Goal: Task Accomplishment & Management: Manage account settings

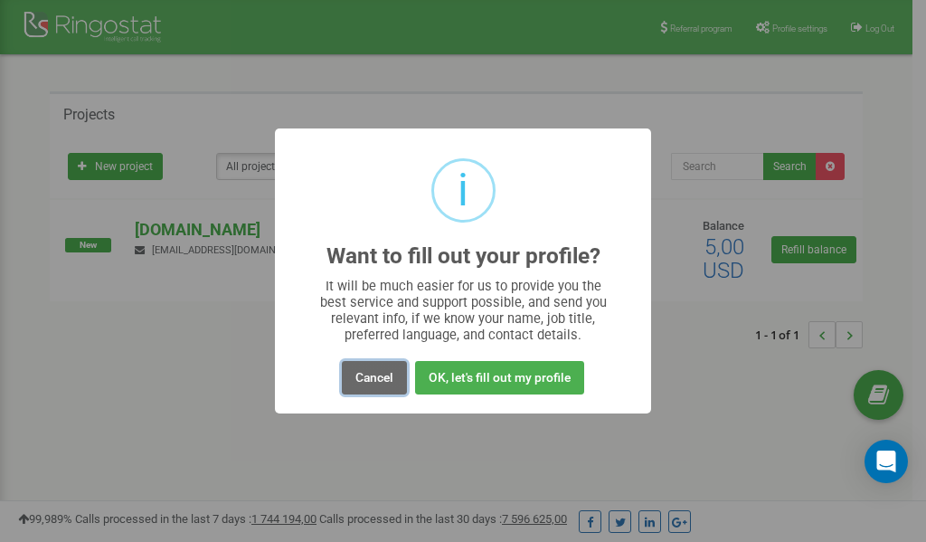
click at [376, 379] on button "Cancel" at bounding box center [374, 377] width 65 height 33
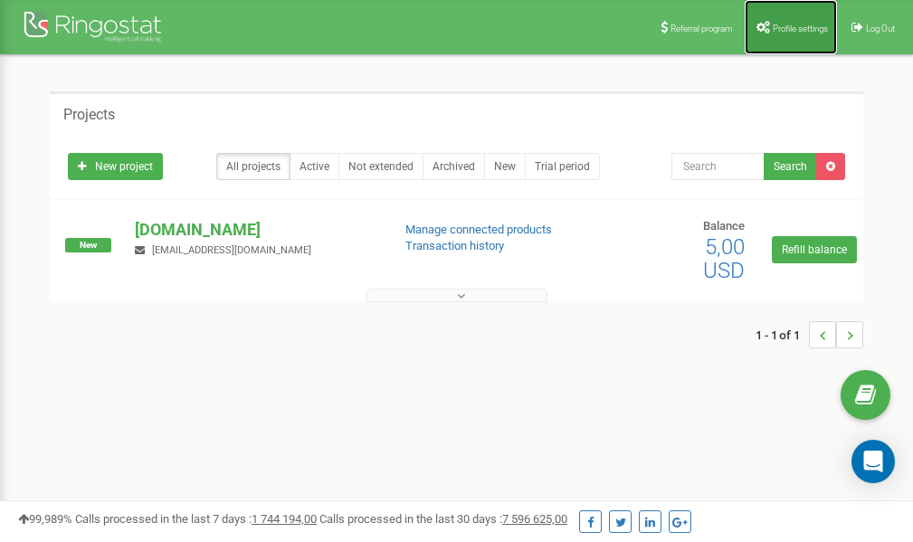
click at [781, 29] on span "Profile settings" at bounding box center [799, 29] width 55 height 10
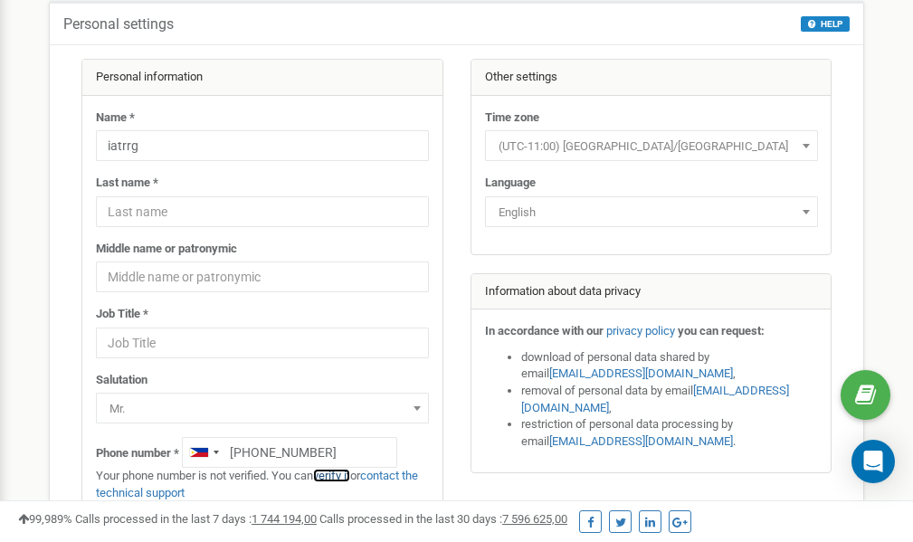
click at [346, 475] on link "verify it" at bounding box center [331, 476] width 37 height 14
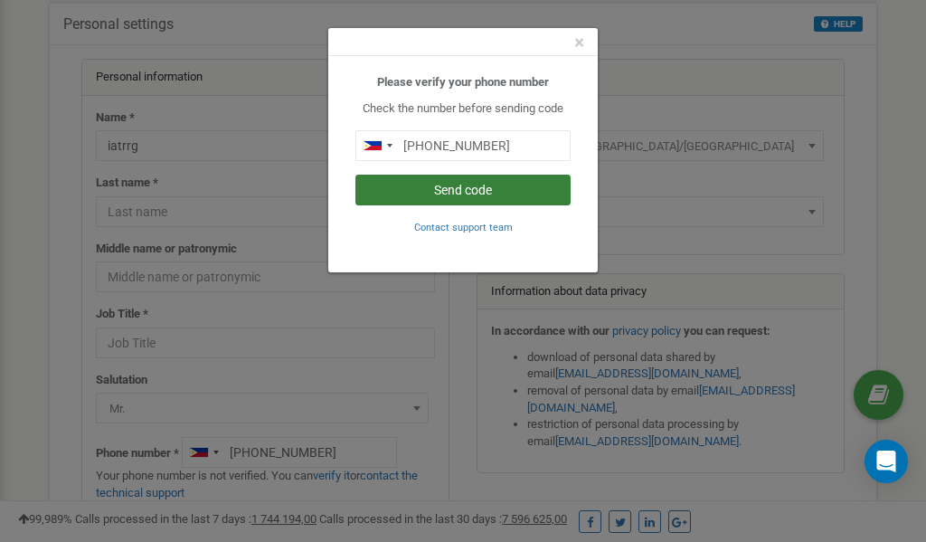
click at [449, 192] on button "Send code" at bounding box center [462, 190] width 215 height 31
